Goal: Information Seeking & Learning: Learn about a topic

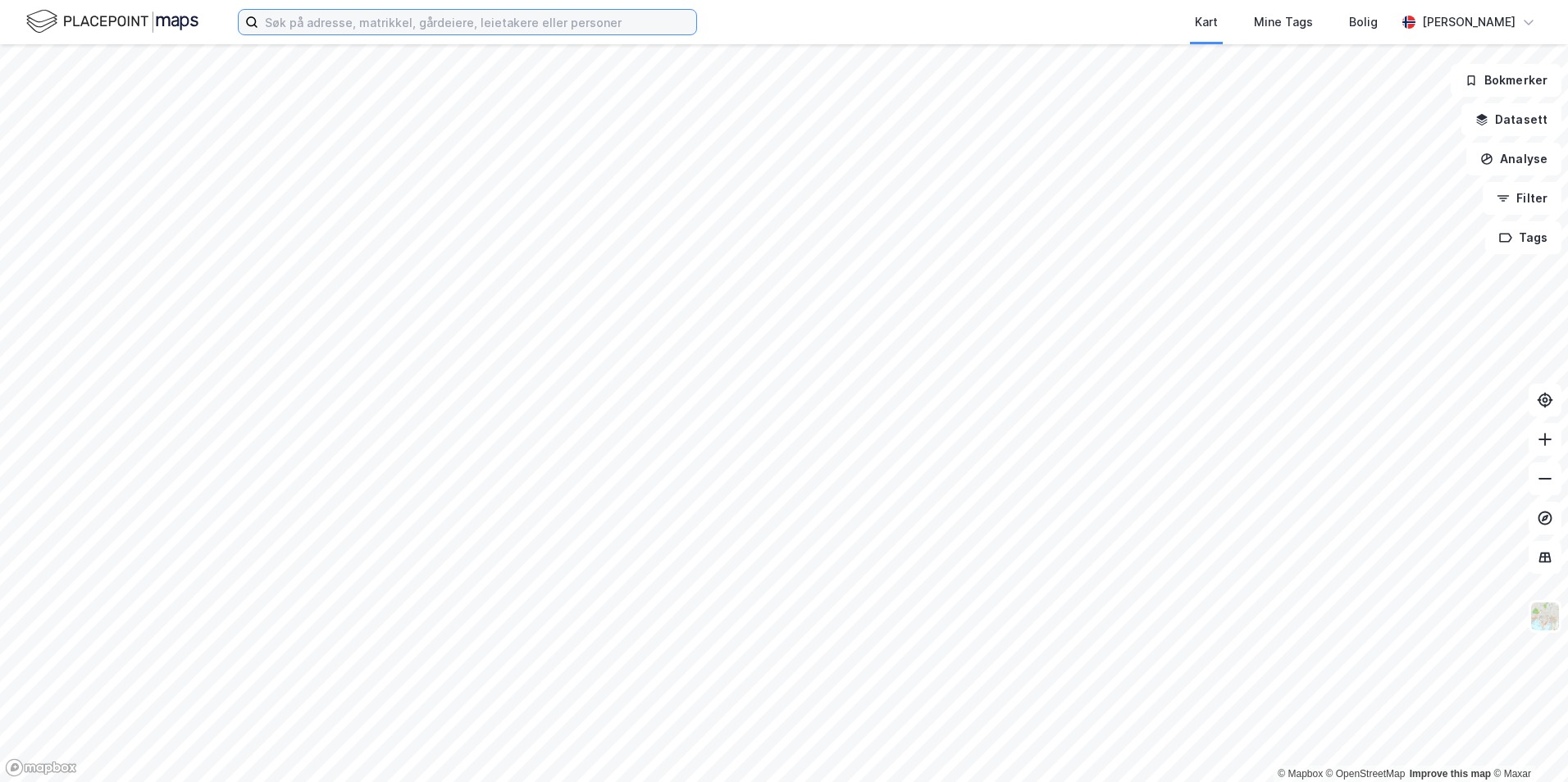
click at [393, 18] on input at bounding box center [477, 22] width 438 height 24
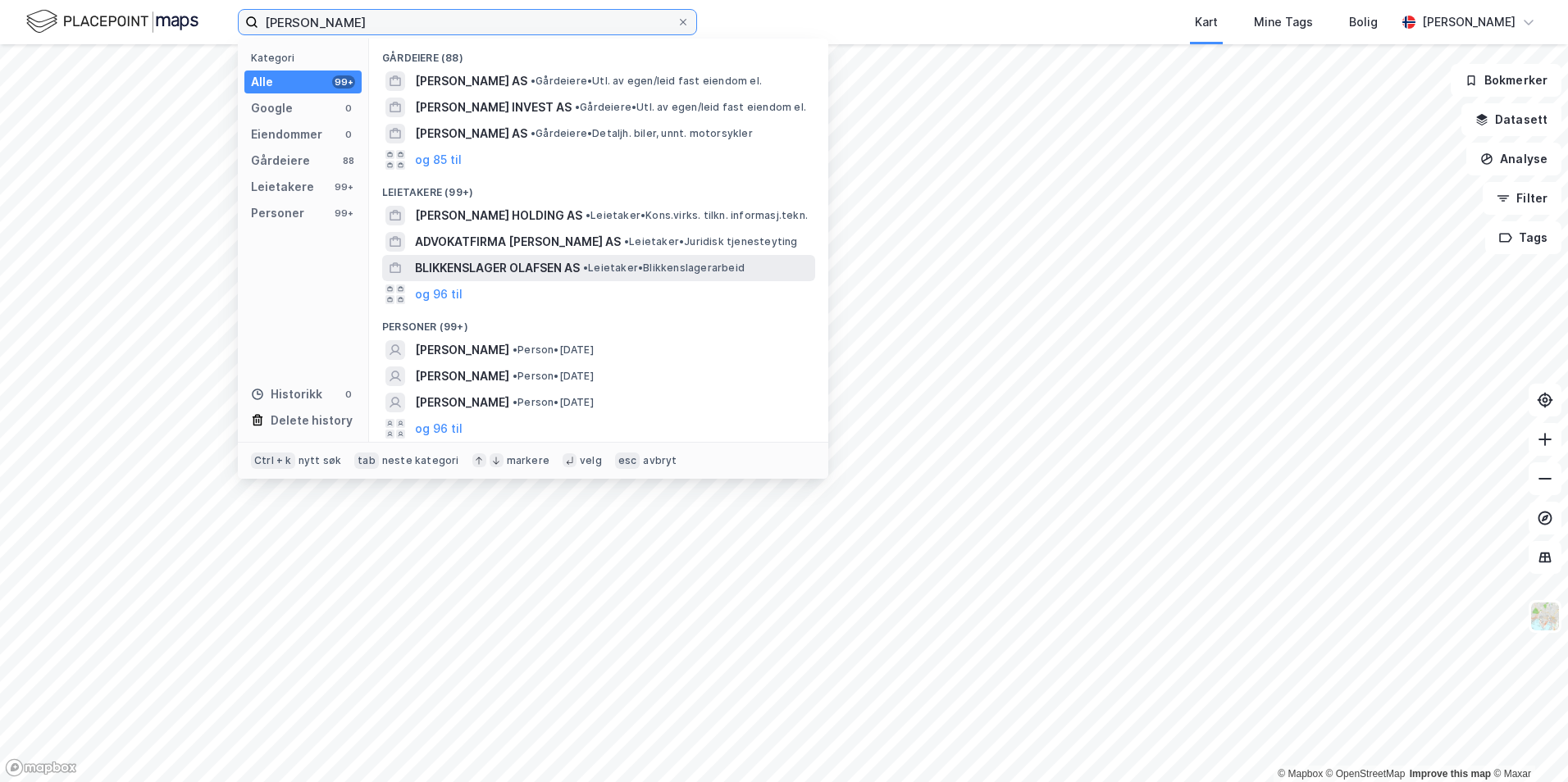
type input "[PERSON_NAME]"
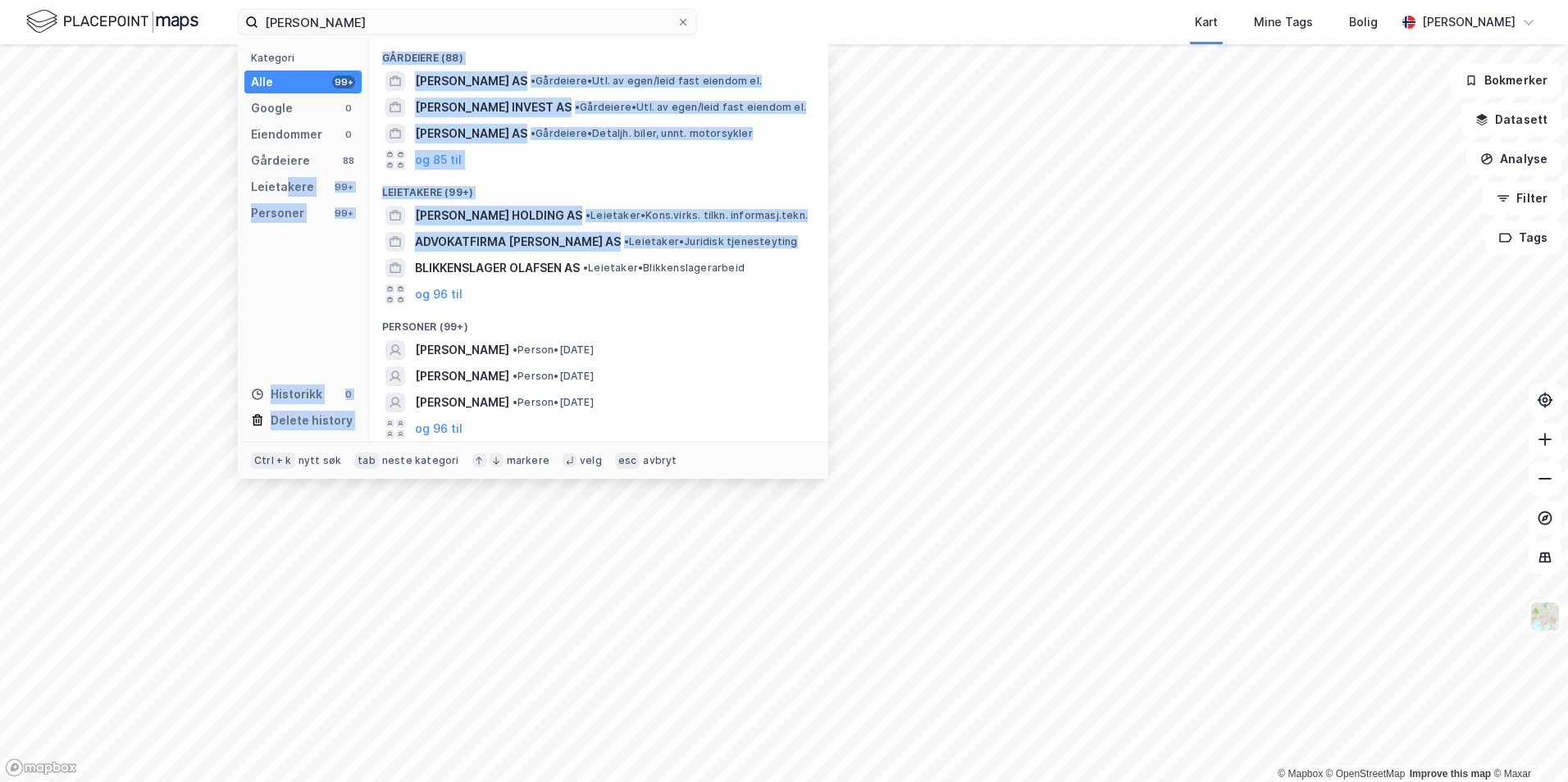
drag, startPoint x: 388, startPoint y: 268, endPoint x: 287, endPoint y: 198, distance: 122.9
click at [287, 198] on div "Kategori Alle 99+ Google 0 Eiendommer 0 Gårdeiere 88 Leietakere 99+ Personer 99…" at bounding box center [533, 239] width 590 height 403
drag, startPoint x: 287, startPoint y: 198, endPoint x: 274, endPoint y: 212, distance: 19.1
click at [274, 212] on div "Personer" at bounding box center [277, 212] width 53 height 20
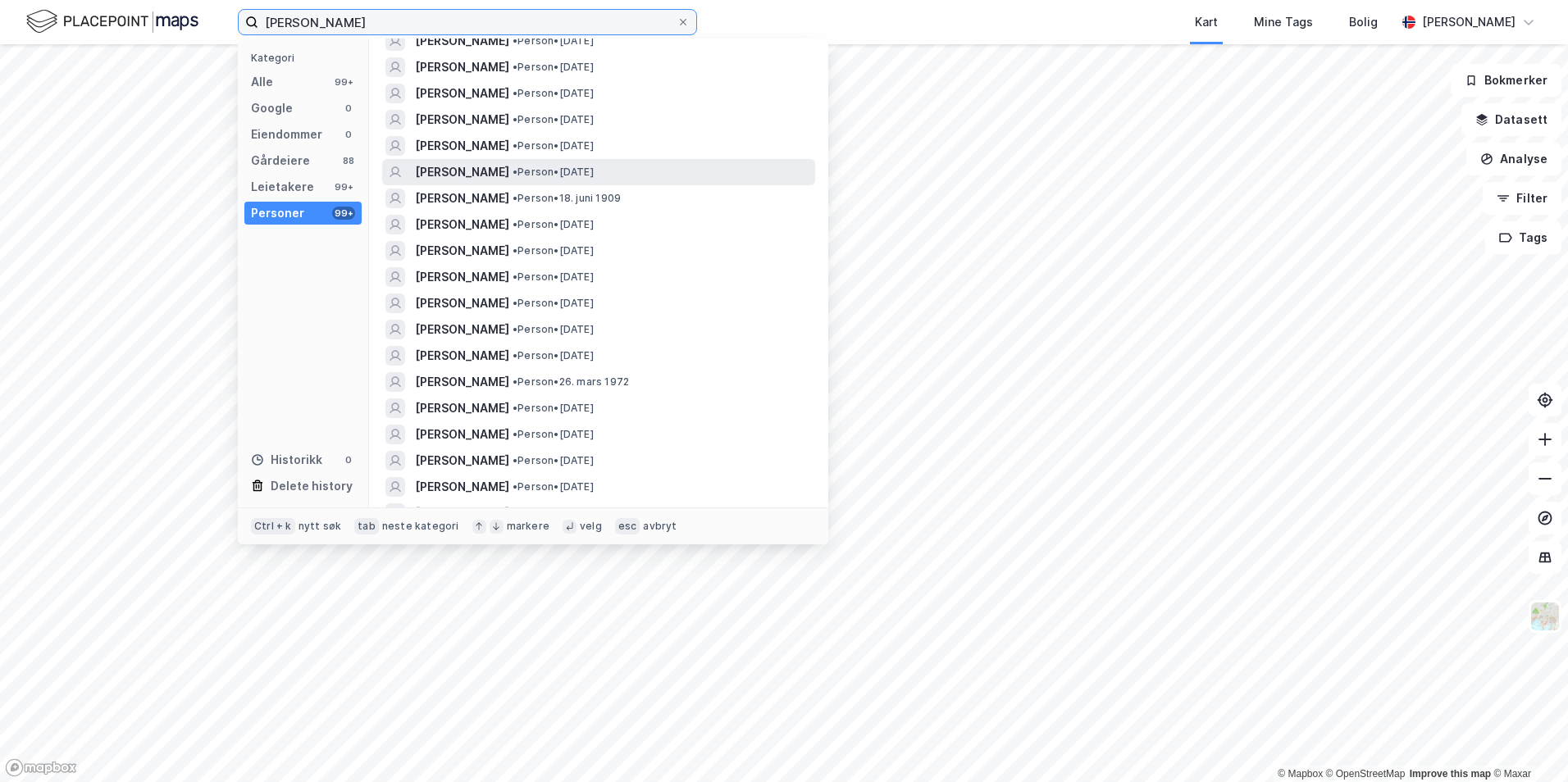
scroll to position [88, 0]
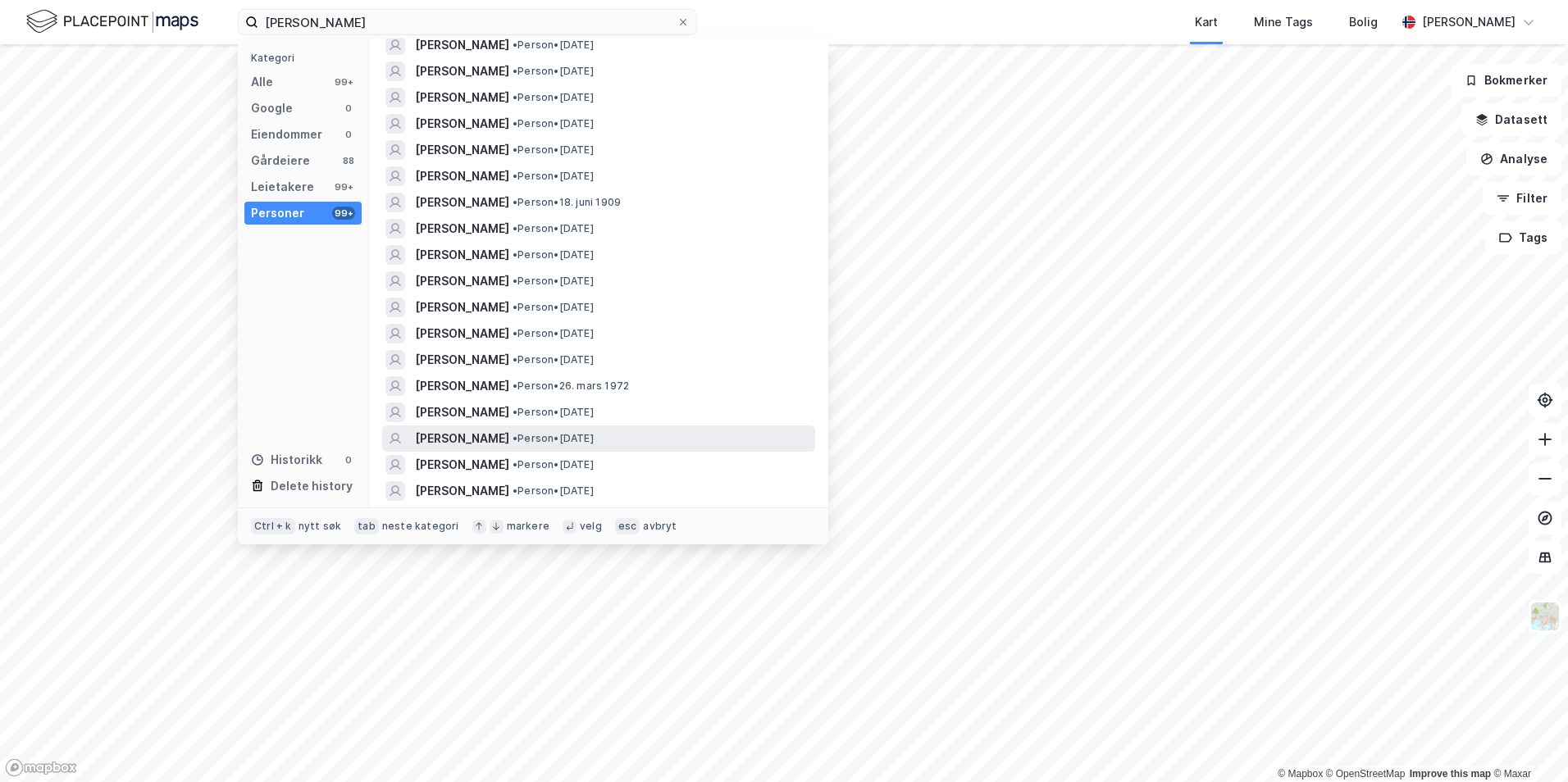
click at [481, 431] on span "[PERSON_NAME]" at bounding box center [462, 438] width 94 height 20
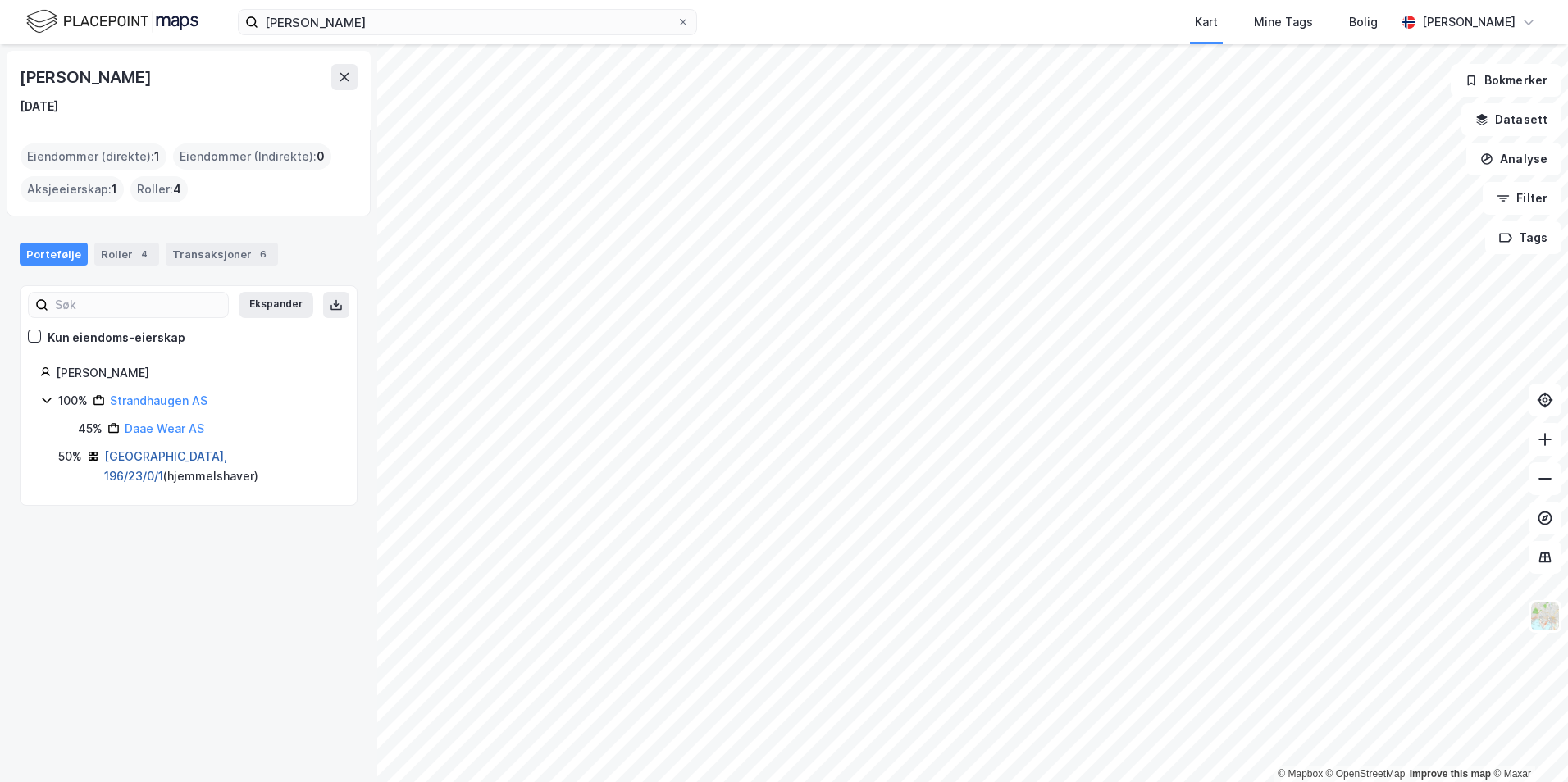
click at [137, 452] on link "[GEOGRAPHIC_DATA], 196/23/0/1" at bounding box center [166, 466] width 123 height 34
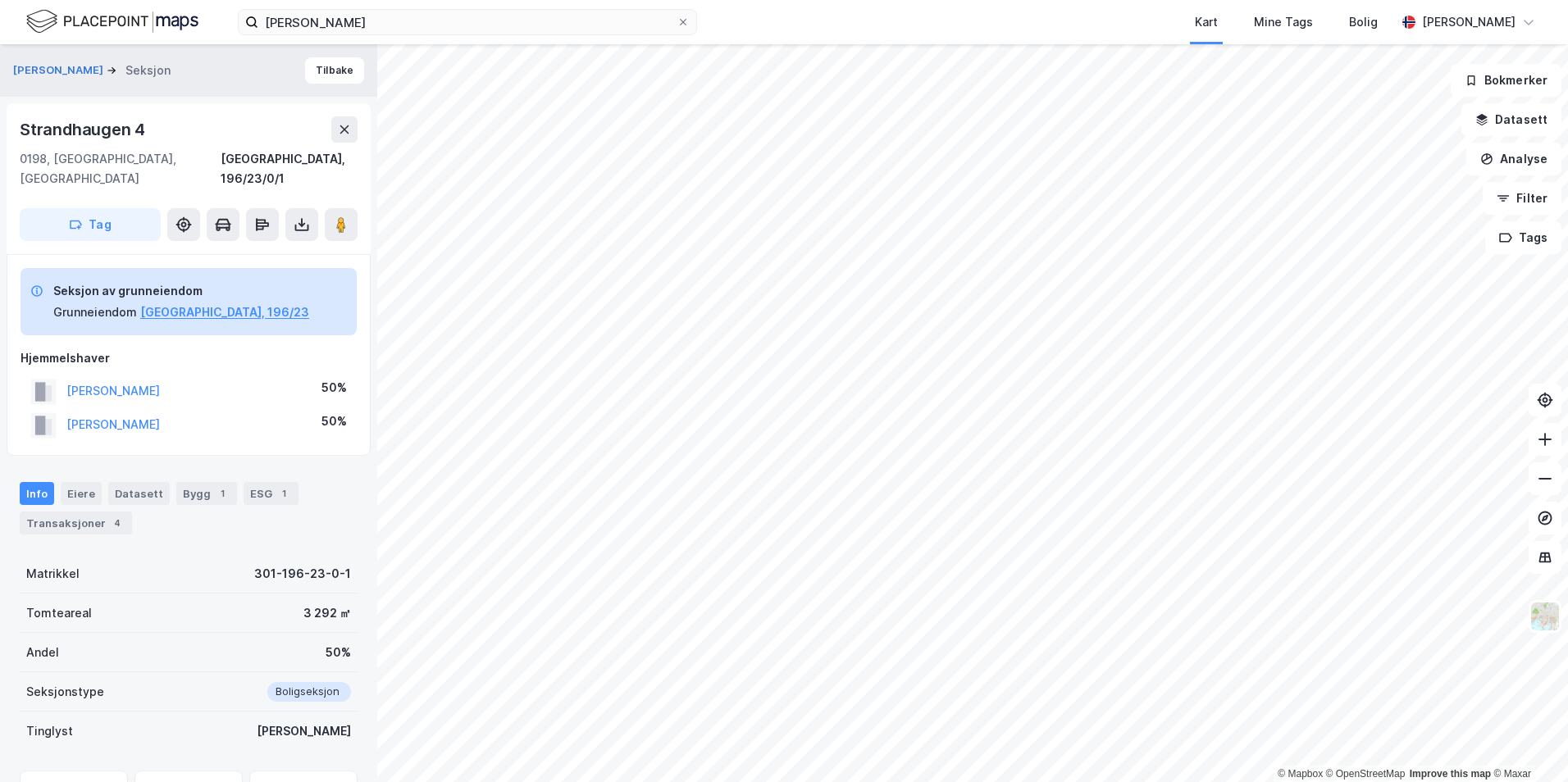
click at [650, 781] on html "[PERSON_NAME] Kart Mine Tags Bolig [PERSON_NAME] © Mapbox © OpenStreetMap Impro…" at bounding box center [784, 391] width 1568 height 782
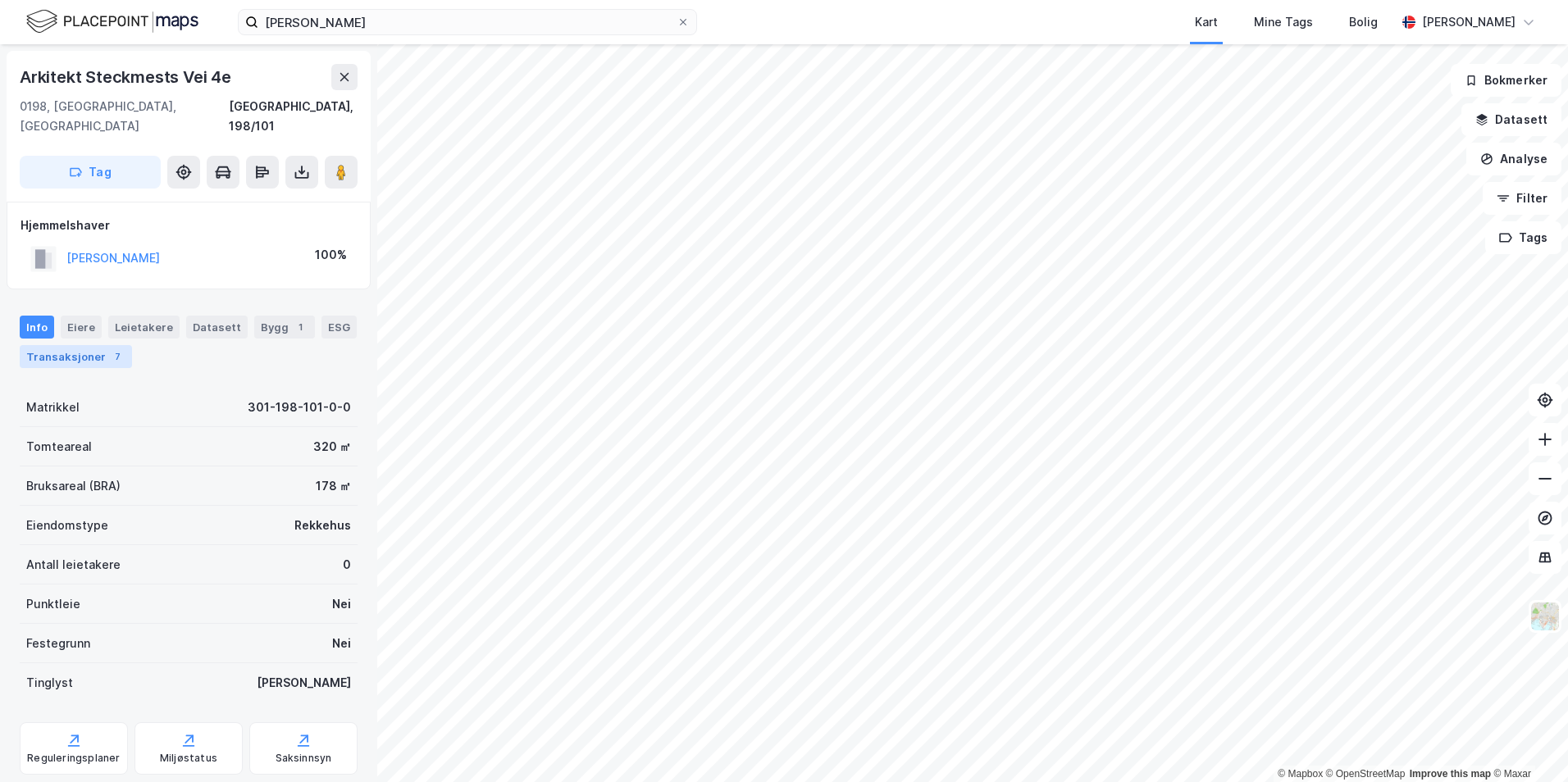
click at [75, 345] on div "Transaksjoner 7" at bounding box center [75, 357] width 113 height 23
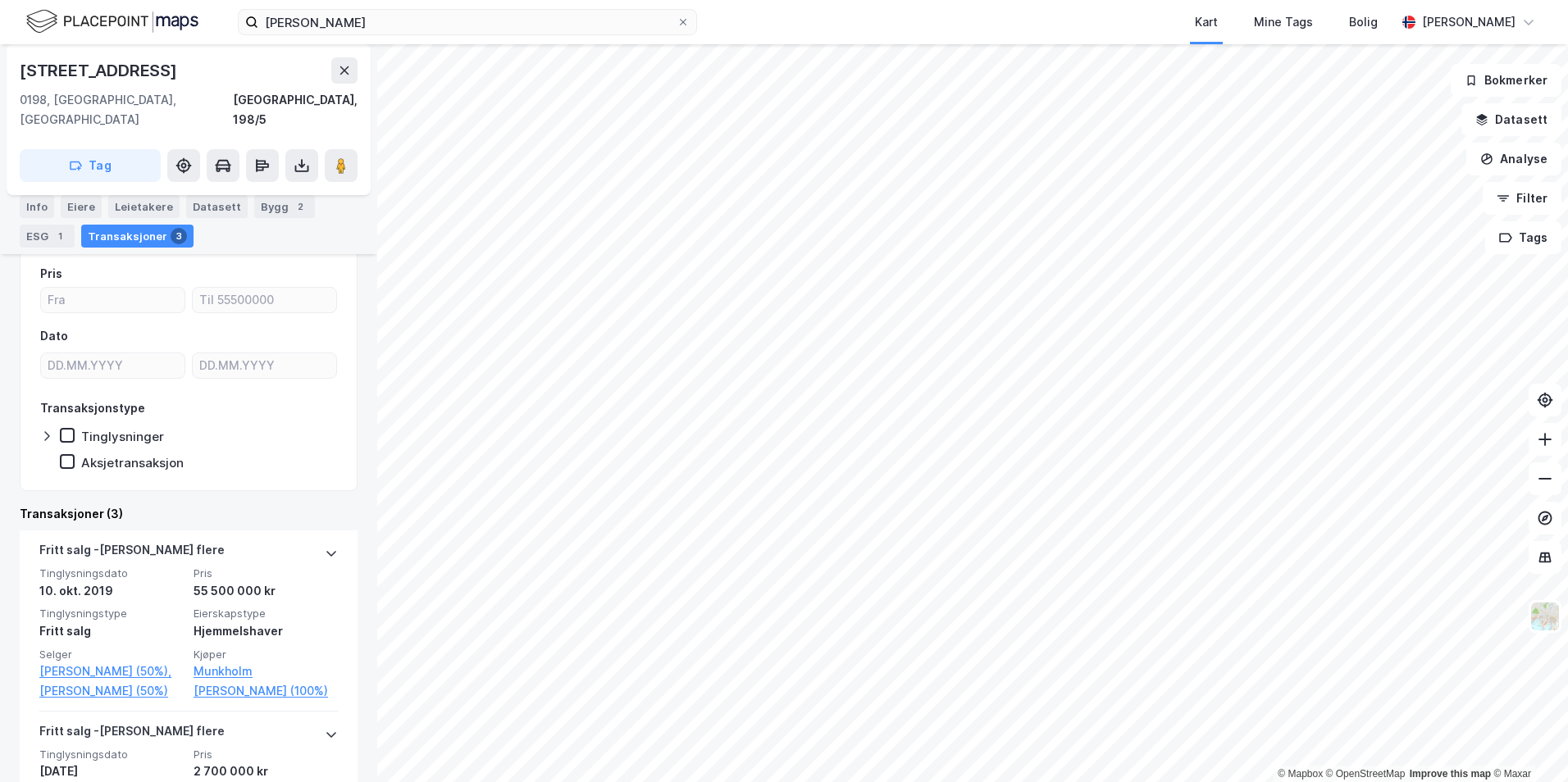
scroll to position [145, 0]
click at [0, 65] on html "[PERSON_NAME] Kart Mine Tags Bolig [PERSON_NAME] © Mapbox © OpenStreetMap Impro…" at bounding box center [784, 391] width 1568 height 782
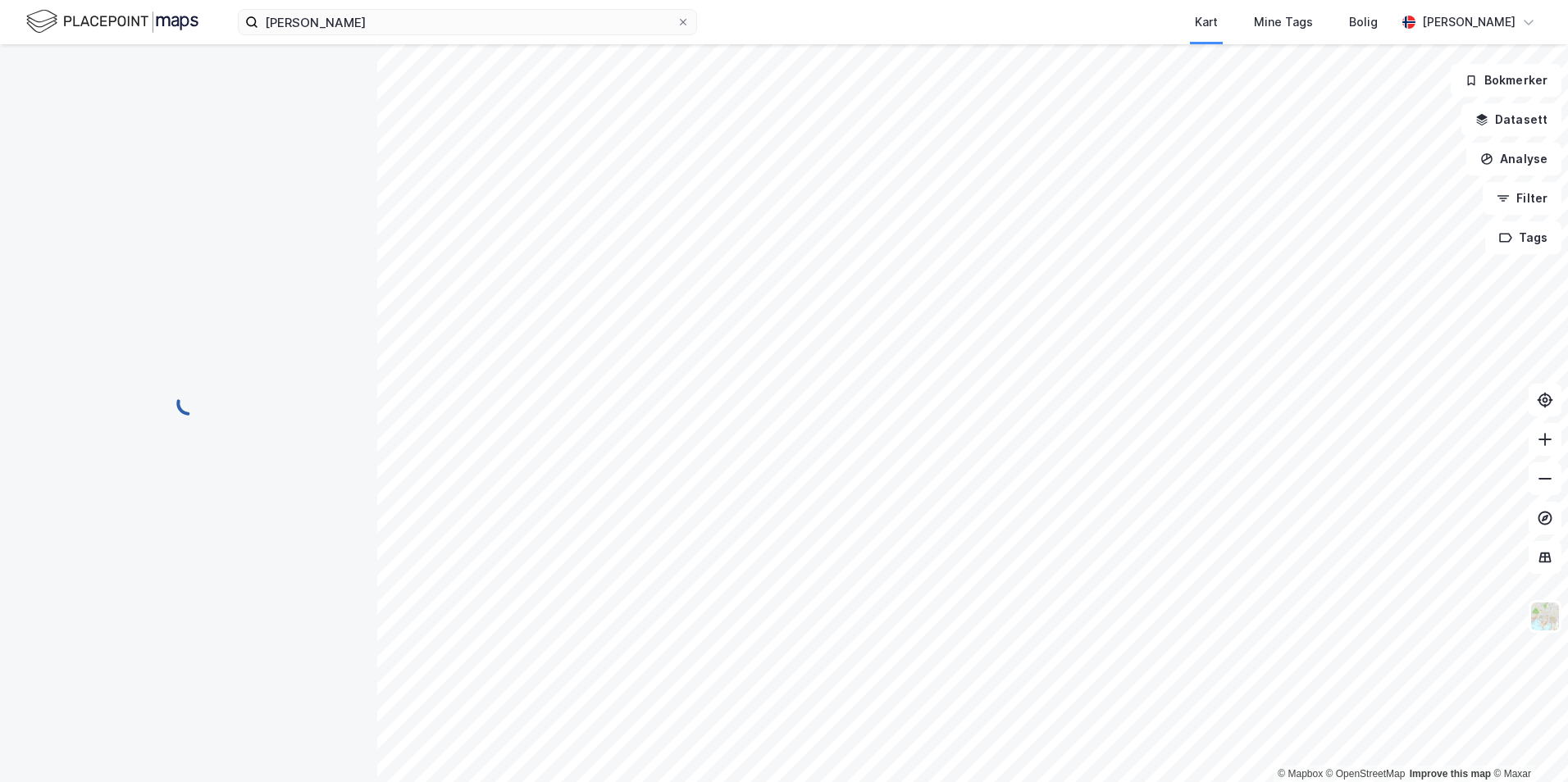
scroll to position [0, 0]
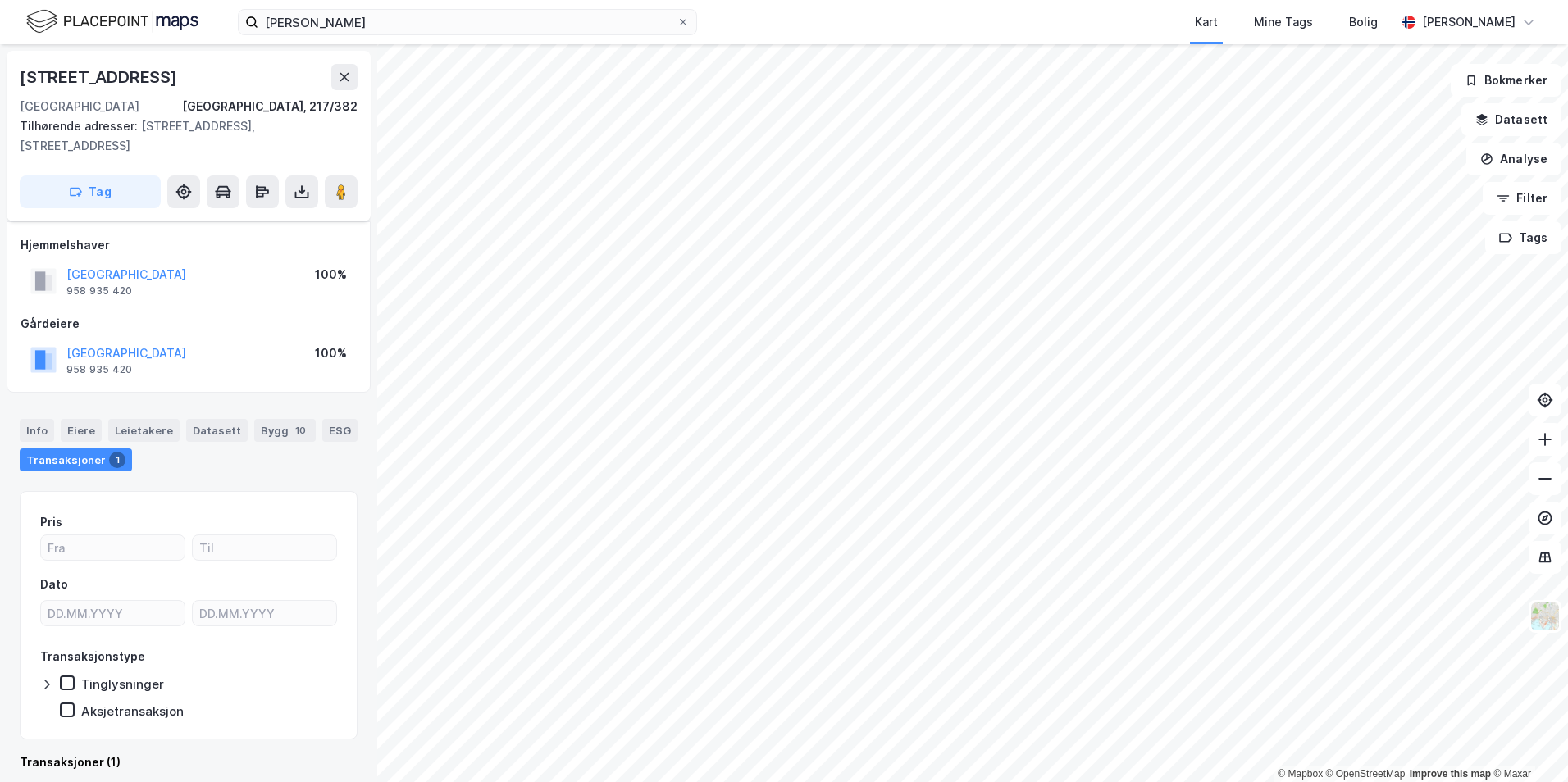
scroll to position [17, 0]
